Goal: Information Seeking & Learning: Check status

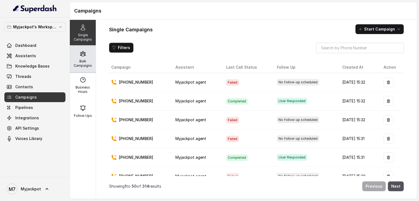
click at [86, 64] on p "Bulk Campaigns" at bounding box center [83, 63] width 22 height 9
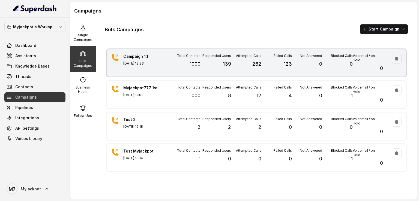
click at [213, 72] on div "Responded Users 139" at bounding box center [215, 63] width 30 height 19
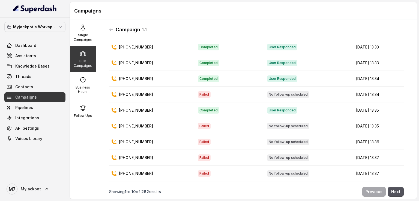
scroll to position [4, 0]
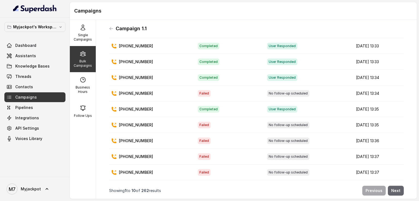
click at [389, 186] on button "Next" at bounding box center [396, 191] width 16 height 10
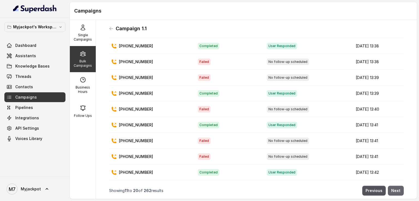
click at [389, 186] on button "Next" at bounding box center [396, 191] width 16 height 10
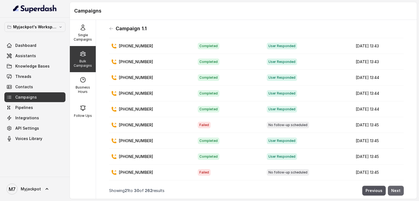
click at [389, 186] on button "Next" at bounding box center [396, 191] width 16 height 10
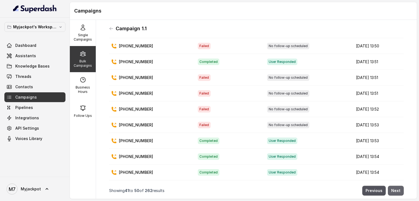
click at [389, 186] on button "Next" at bounding box center [396, 191] width 16 height 10
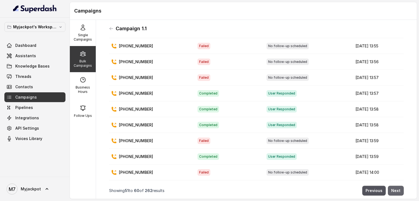
click at [389, 186] on button "Next" at bounding box center [396, 191] width 16 height 10
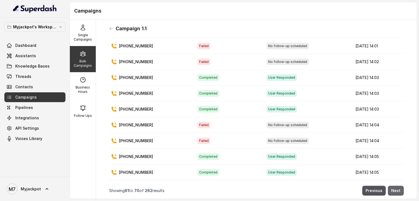
click at [389, 186] on button "Next" at bounding box center [396, 191] width 16 height 10
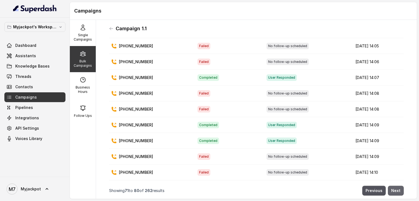
click at [389, 186] on button "Next" at bounding box center [396, 191] width 16 height 10
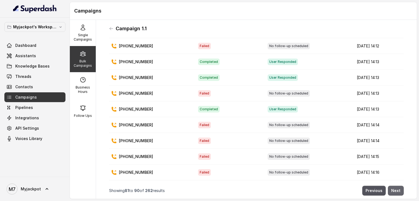
click at [389, 186] on button "Next" at bounding box center [396, 191] width 16 height 10
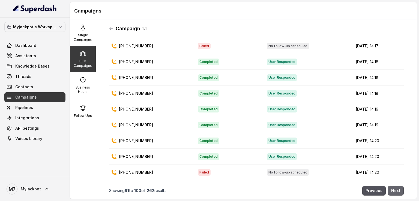
click at [389, 186] on button "Next" at bounding box center [396, 191] width 16 height 10
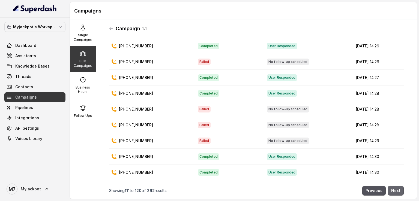
click at [389, 186] on button "Next" at bounding box center [396, 191] width 16 height 10
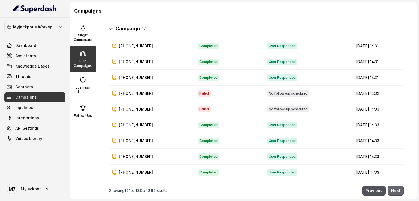
click at [389, 186] on button "Next" at bounding box center [396, 191] width 16 height 10
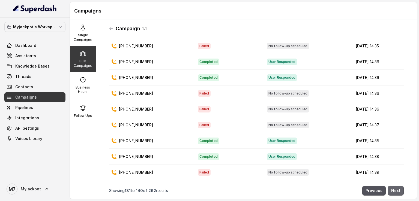
click at [389, 186] on button "Next" at bounding box center [396, 191] width 16 height 10
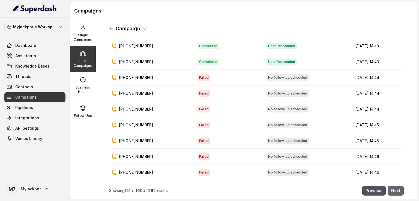
click at [389, 186] on button "Next" at bounding box center [396, 191] width 16 height 10
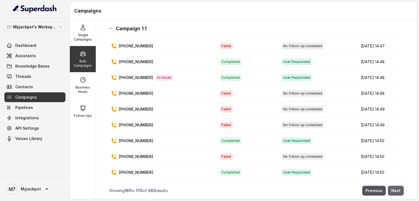
click at [389, 186] on button "Next" at bounding box center [396, 191] width 16 height 10
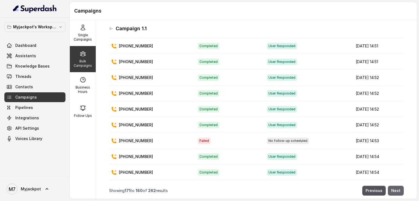
click at [389, 186] on button "Next" at bounding box center [396, 191] width 16 height 10
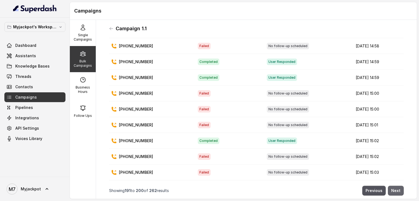
click at [389, 186] on button "Next" at bounding box center [396, 191] width 16 height 10
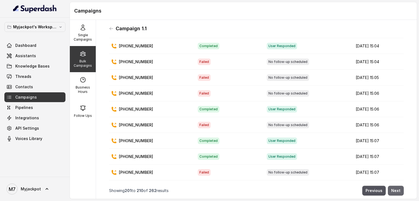
click at [389, 186] on button "Next" at bounding box center [396, 191] width 16 height 10
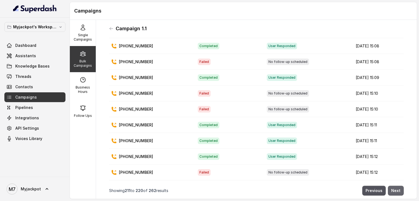
click at [389, 186] on button "Next" at bounding box center [396, 191] width 16 height 10
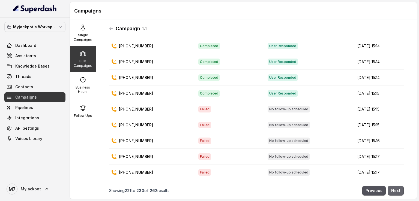
click at [389, 186] on button "Next" at bounding box center [396, 191] width 16 height 10
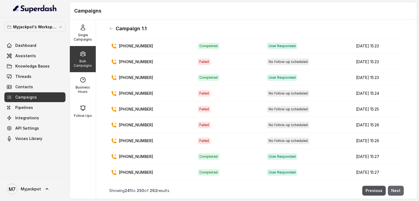
click at [389, 186] on button "Next" at bounding box center [396, 191] width 16 height 10
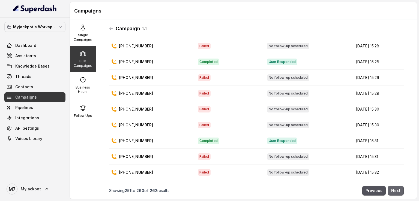
click at [389, 186] on button "Next" at bounding box center [396, 191] width 16 height 10
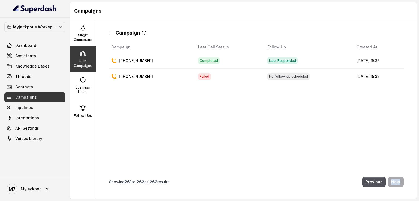
click at [389, 185] on nav "Showing 261 to 262 of 262 results Previous Next" at bounding box center [256, 182] width 294 height 16
